Goal: Task Accomplishment & Management: Use online tool/utility

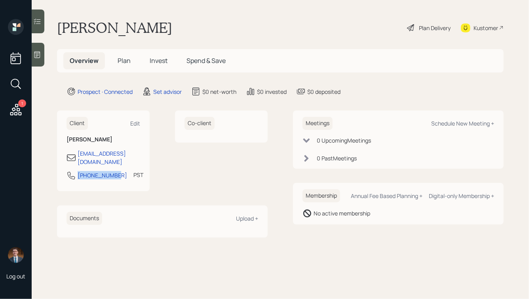
drag, startPoint x: 112, startPoint y: 171, endPoint x: 76, endPoint y: 172, distance: 36.4
click at [76, 172] on div "[PHONE_NUMBER]" at bounding box center [97, 176] width 61 height 10
copy div "[PHONE_NUMBER]"
click at [455, 128] on div "Meetings Schedule New Meeting +" at bounding box center [399, 123] width 192 height 13
click at [451, 124] on div "Schedule New Meeting +" at bounding box center [462, 124] width 63 height 8
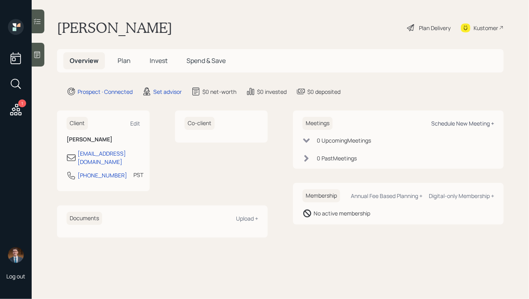
select select "round-[PERSON_NAME]"
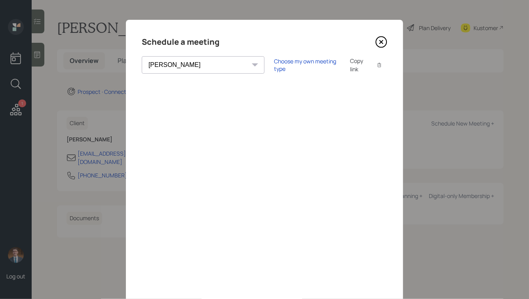
click at [274, 59] on div "Choose my own meeting type Copy link Copy text" at bounding box center [330, 65] width 113 height 17
click at [274, 65] on div "Choose my own meeting type" at bounding box center [307, 64] width 67 height 15
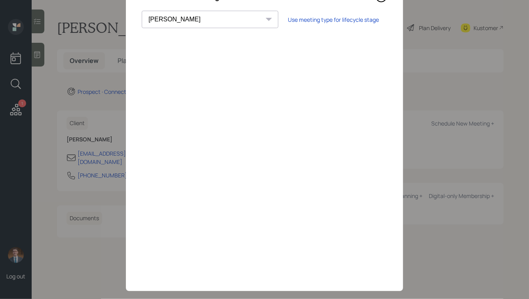
scroll to position [57, 0]
